Goal: Information Seeking & Learning: Learn about a topic

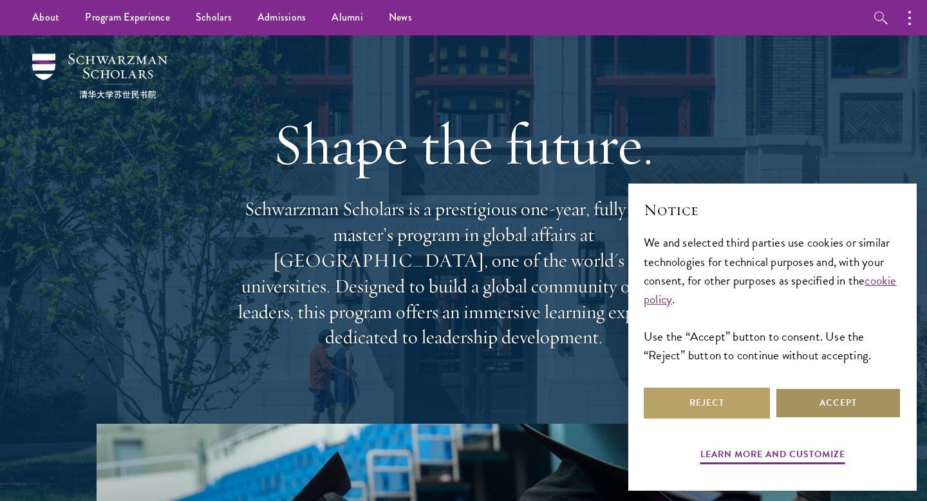
click at [820, 411] on button "Accept" at bounding box center [838, 403] width 126 height 31
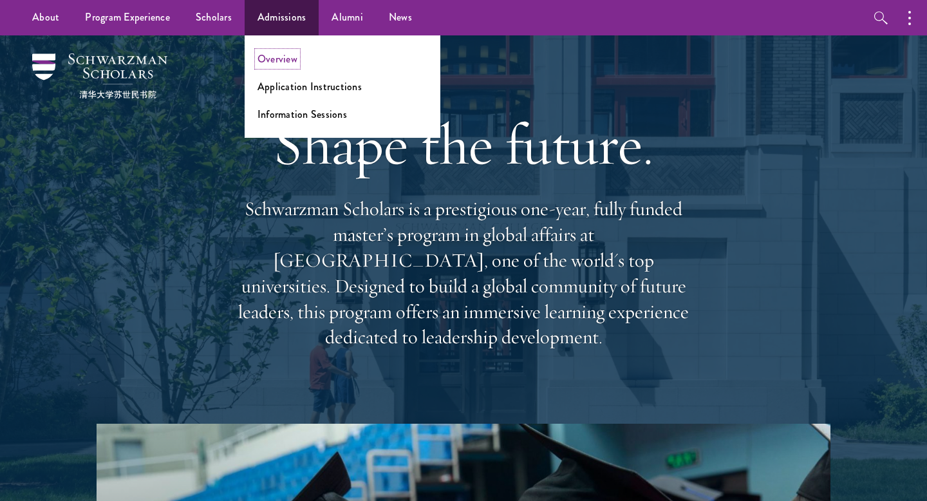
click at [280, 59] on link "Overview" at bounding box center [278, 59] width 40 height 15
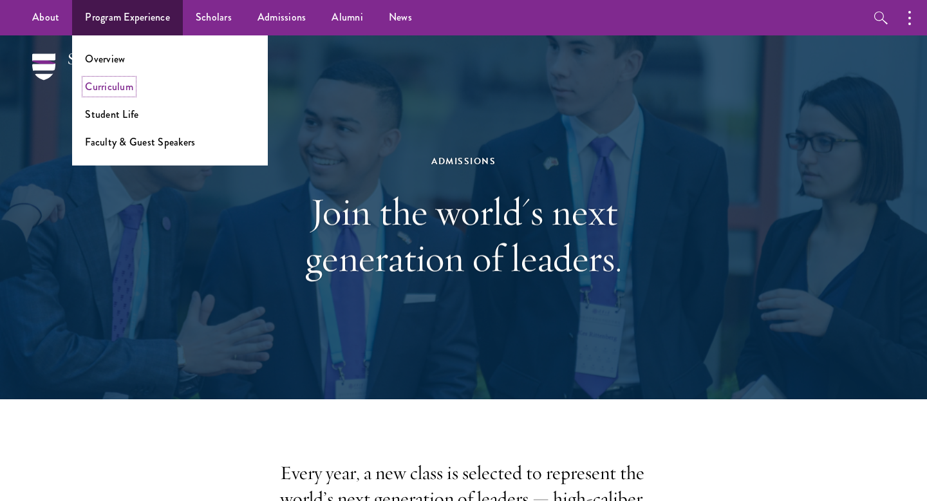
click at [117, 84] on link "Curriculum" at bounding box center [109, 86] width 48 height 15
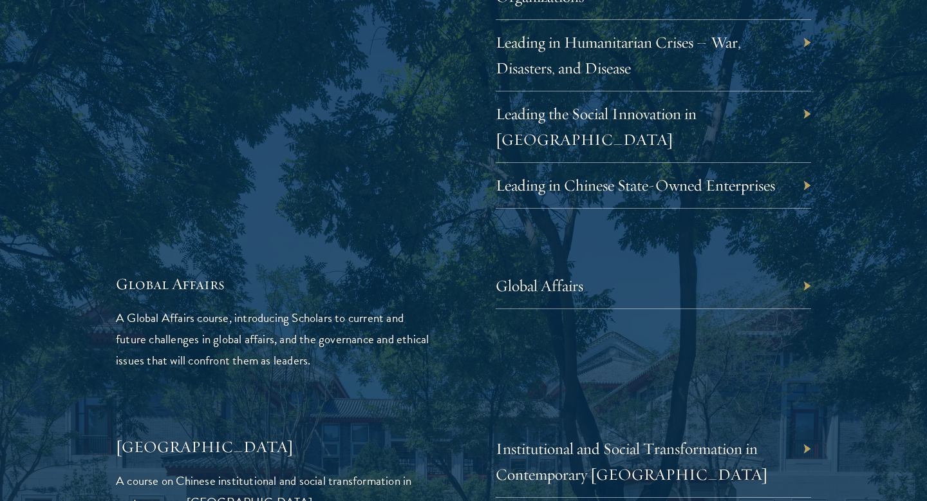
scroll to position [2835, 0]
